Goal: Transaction & Acquisition: Book appointment/travel/reservation

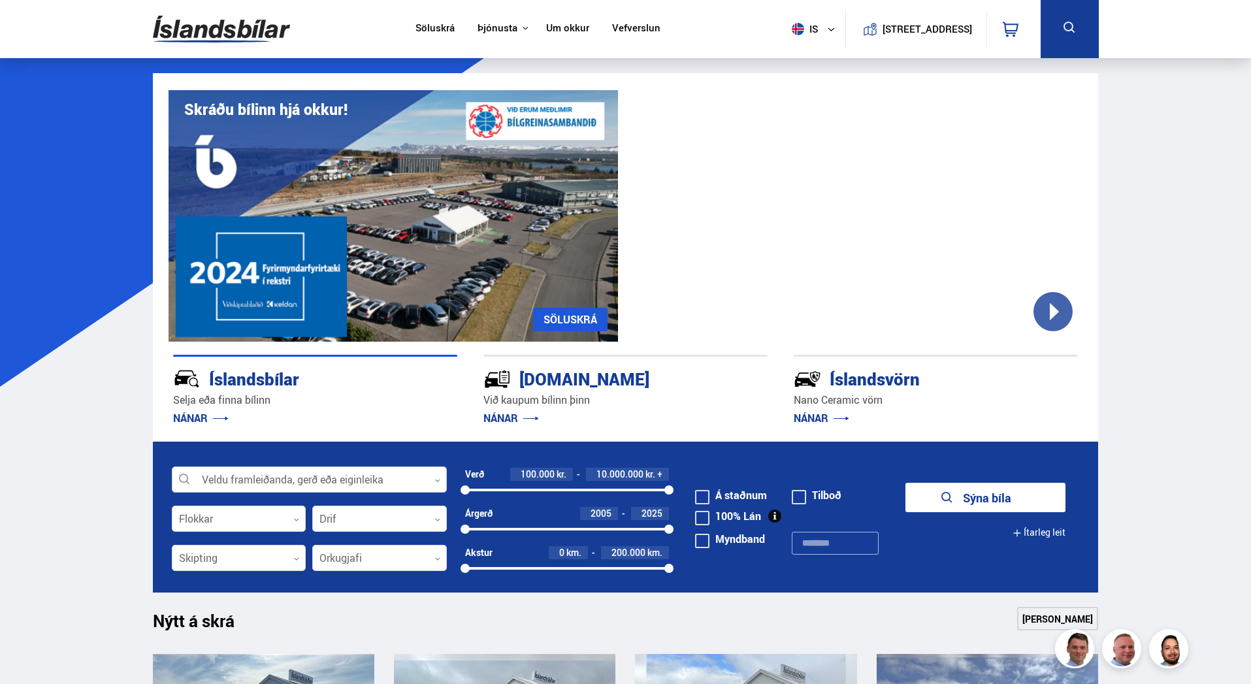
click at [440, 480] on icon at bounding box center [438, 481] width 6 height 6
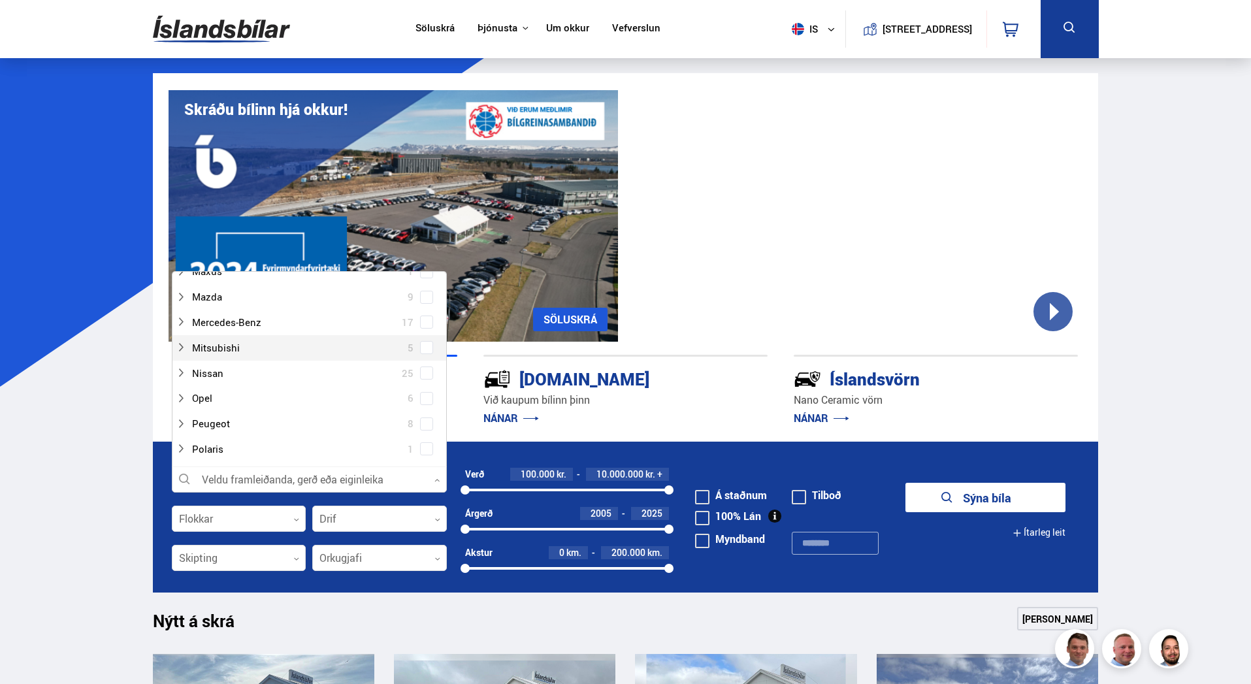
scroll to position [784, 0]
click at [203, 360] on div at bounding box center [296, 359] width 241 height 19
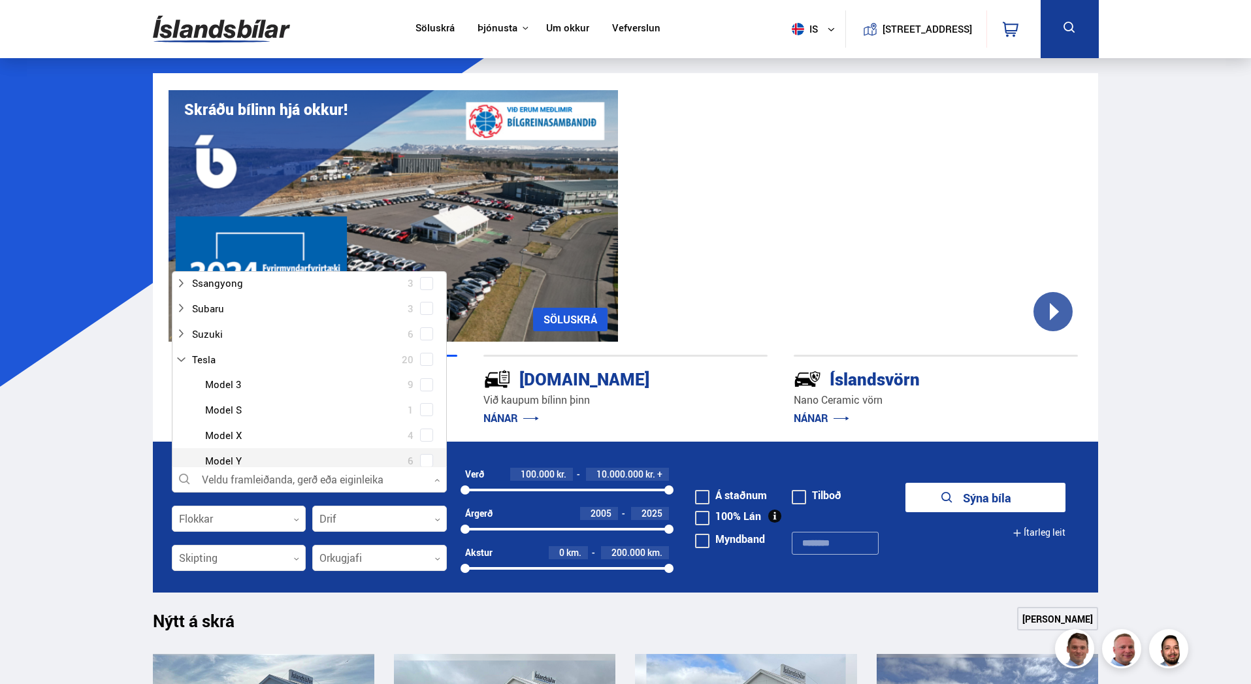
click at [222, 461] on div at bounding box center [322, 461] width 241 height 19
click at [425, 330] on span at bounding box center [426, 329] width 5 height 5
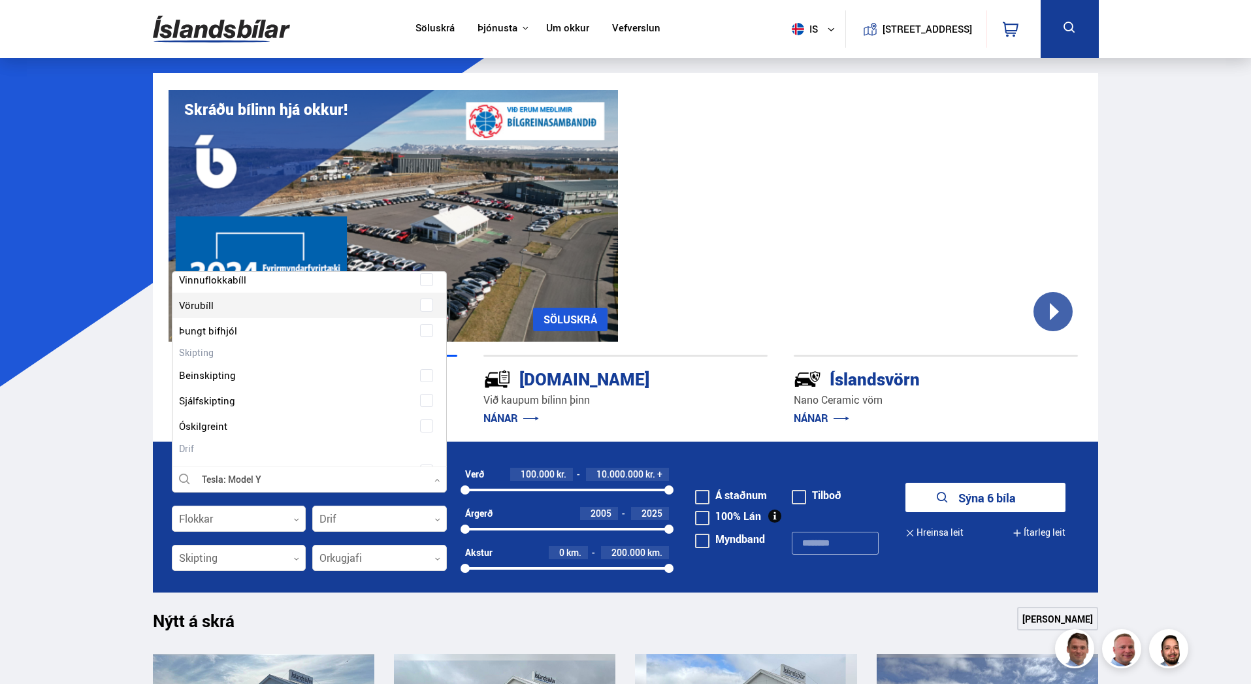
scroll to position [1659, 0]
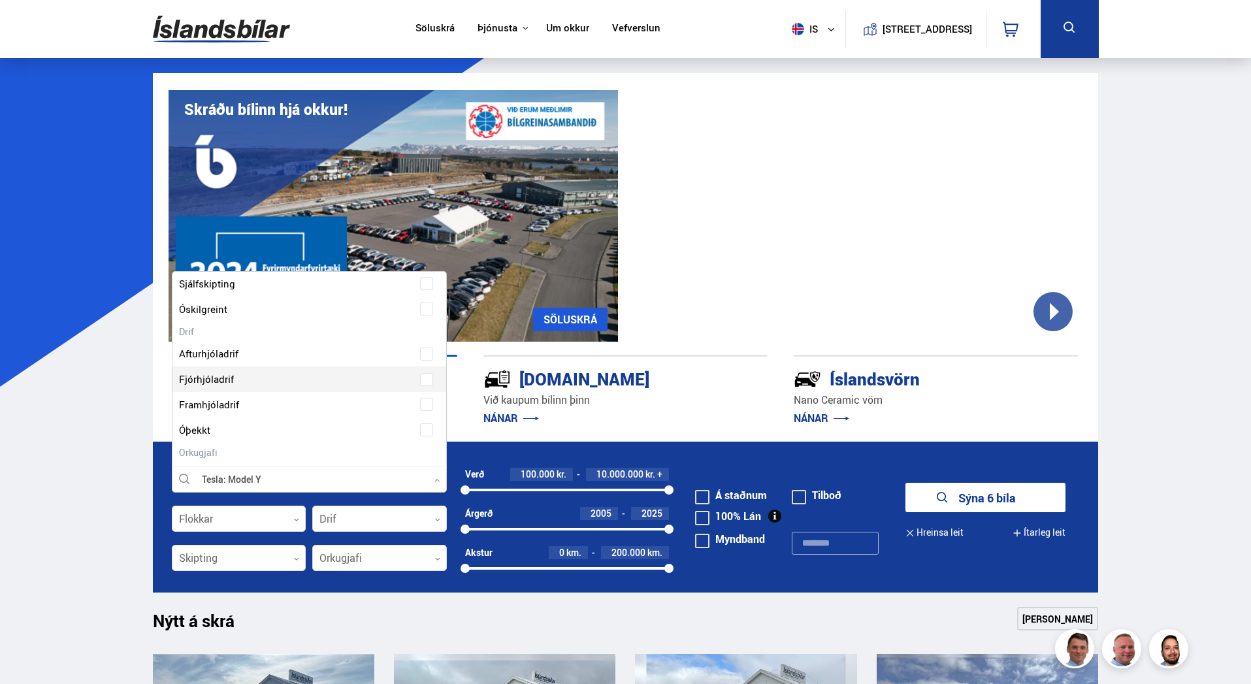
click at [220, 377] on div at bounding box center [296, 379] width 241 height 19
click at [424, 382] on span at bounding box center [426, 379] width 5 height 5
click at [182, 477] on div at bounding box center [309, 480] width 275 height 26
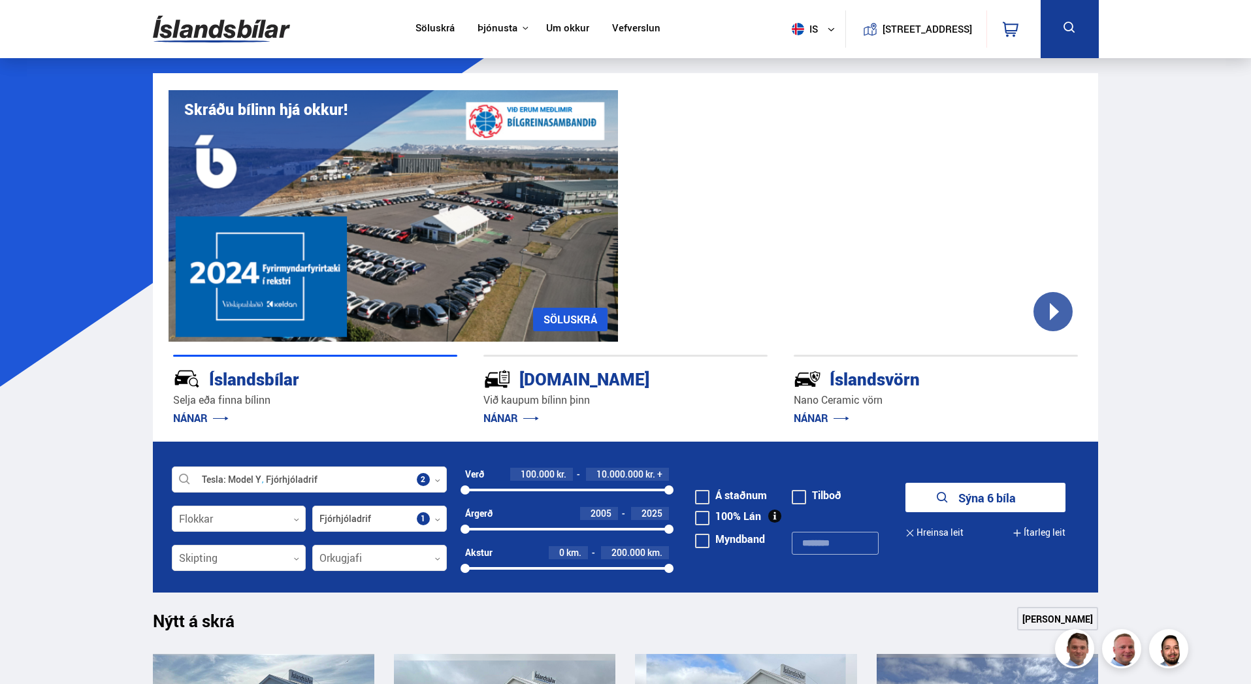
click at [1037, 491] on button "Sýna 6 bíla" at bounding box center [986, 497] width 160 height 29
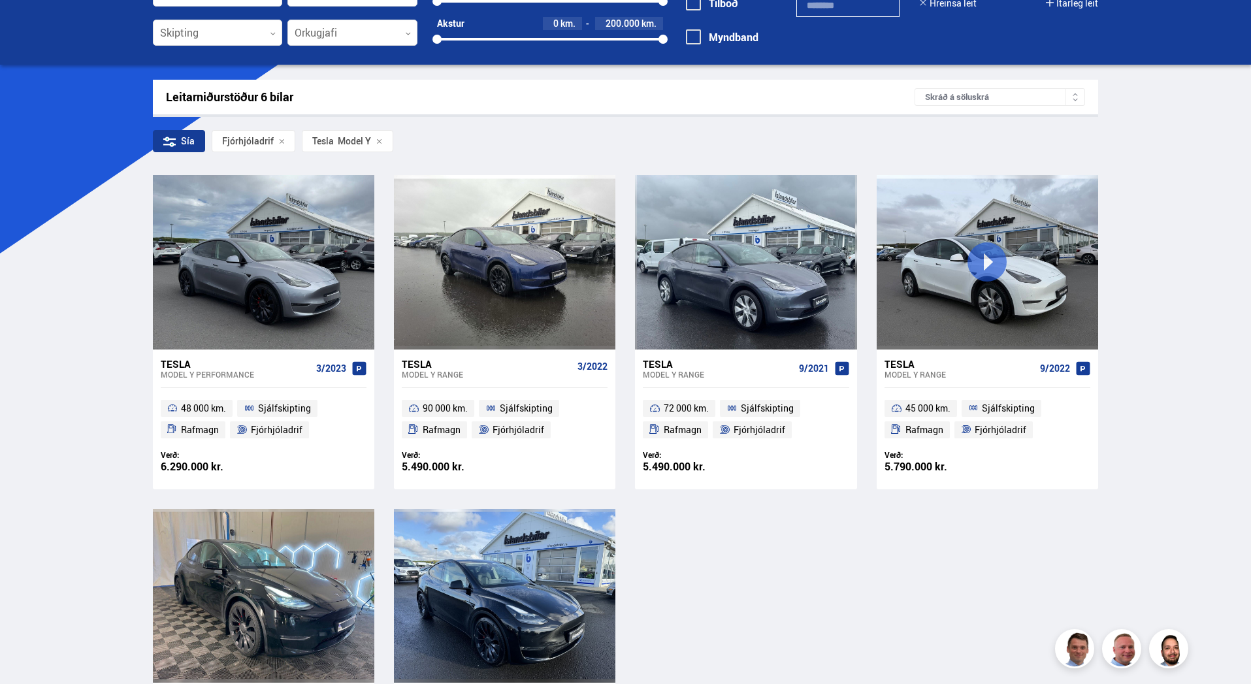
scroll to position [327, 0]
